Goal: Task Accomplishment & Management: Complete application form

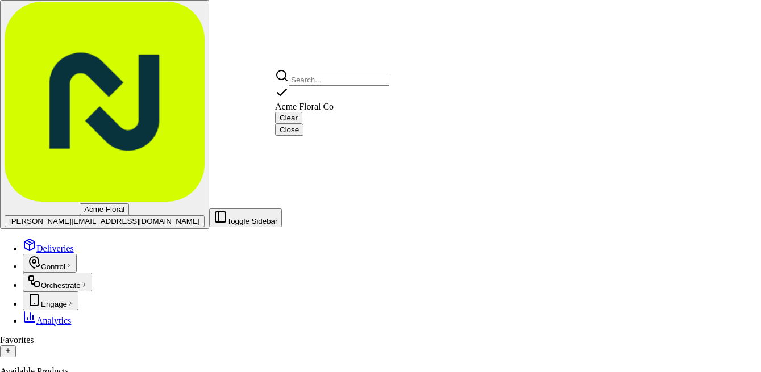
click at [324, 102] on span "Acme Floral Co" at bounding box center [304, 107] width 59 height 10
type input "Acme Floral Co"
type input "San Francisco"
type input "US"
type input "CA"
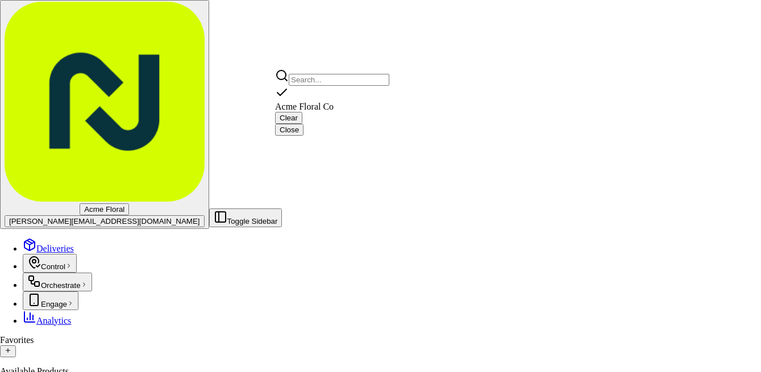
type input "94117"
type input "KIRK"
type input "WILDER"
type input "ORDERS@ACMEFLORAL.COM"
type input "+1 415 735 5265"
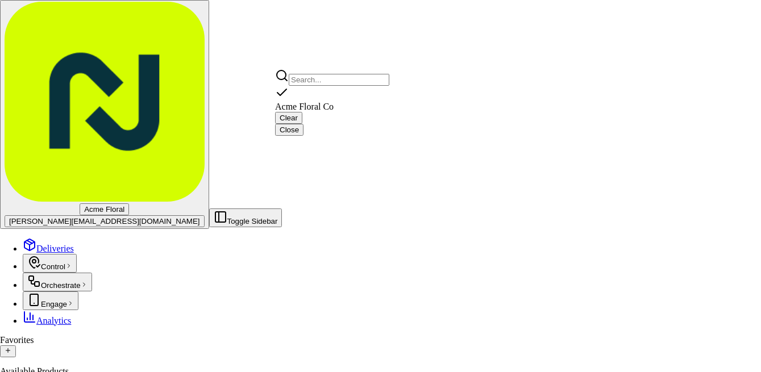
type input "442 Haight Street"
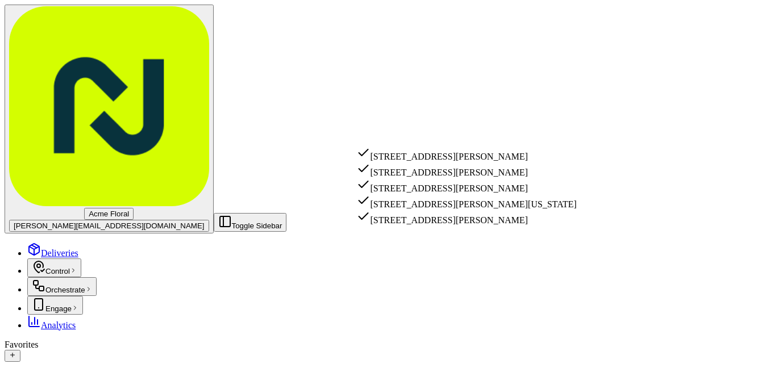
click at [470, 156] on div "77 Randall Street, San Francisco, CA" at bounding box center [467, 154] width 220 height 16
type input "[STREET_ADDRESS][PERSON_NAME]"
type input "San Francisco"
type input "United States"
type input "CA"
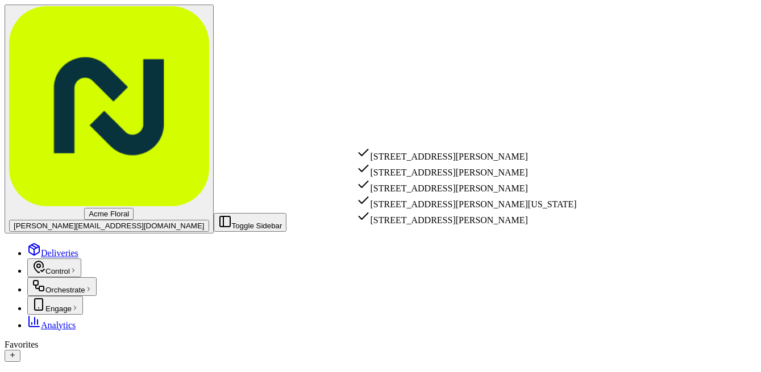
type input "94131"
type input "77 Randall Street"
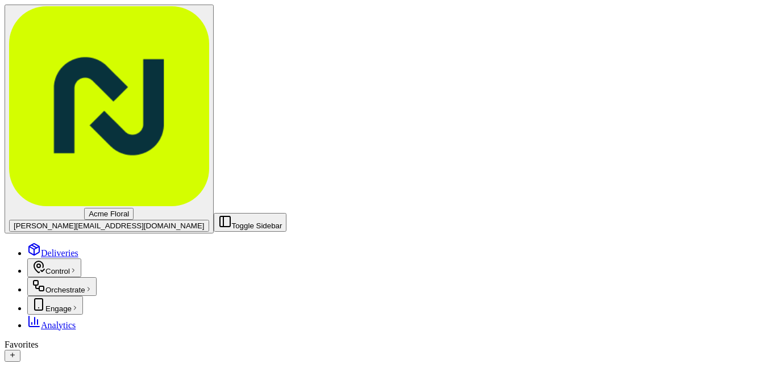
type input "STEPHANIW"
type input "HUGHES"
type input "+1 415 905 0573"
type textarea "DELIVER TO RECIPIENT"
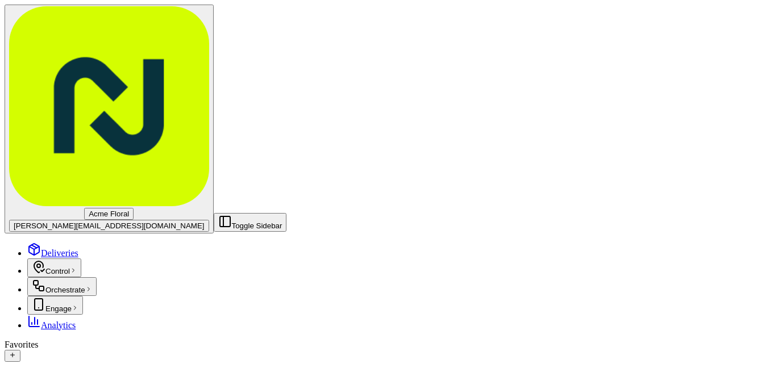
type input "5"
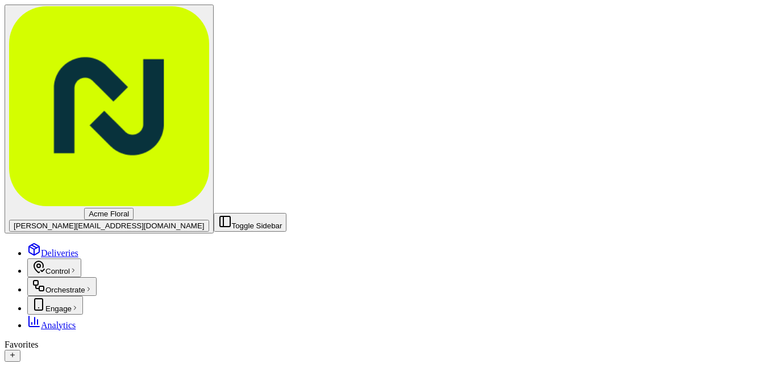
paste textarea "DELIVER TO RECIPIENT"
type textarea "DELIVER TO RECIPIENT"
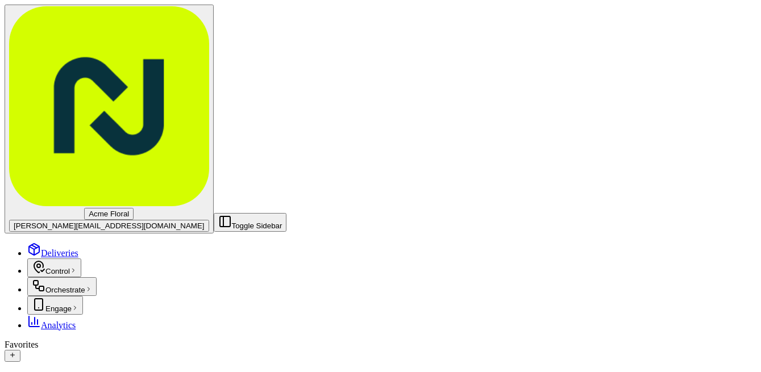
type input "225"
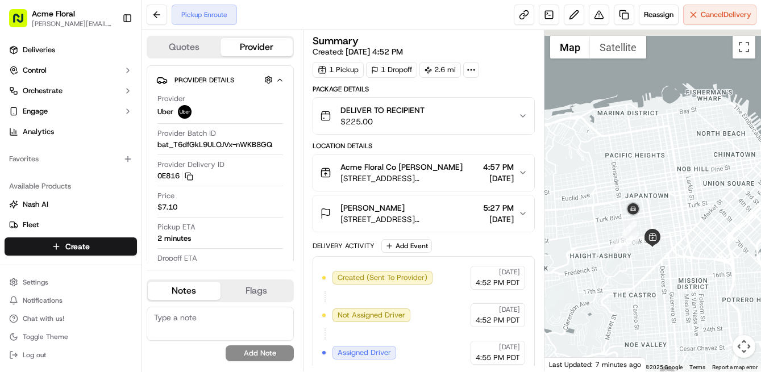
drag, startPoint x: 623, startPoint y: 123, endPoint x: 644, endPoint y: 258, distance: 136.3
click at [644, 258] on div at bounding box center [653, 201] width 217 height 342
